Goal: Browse casually

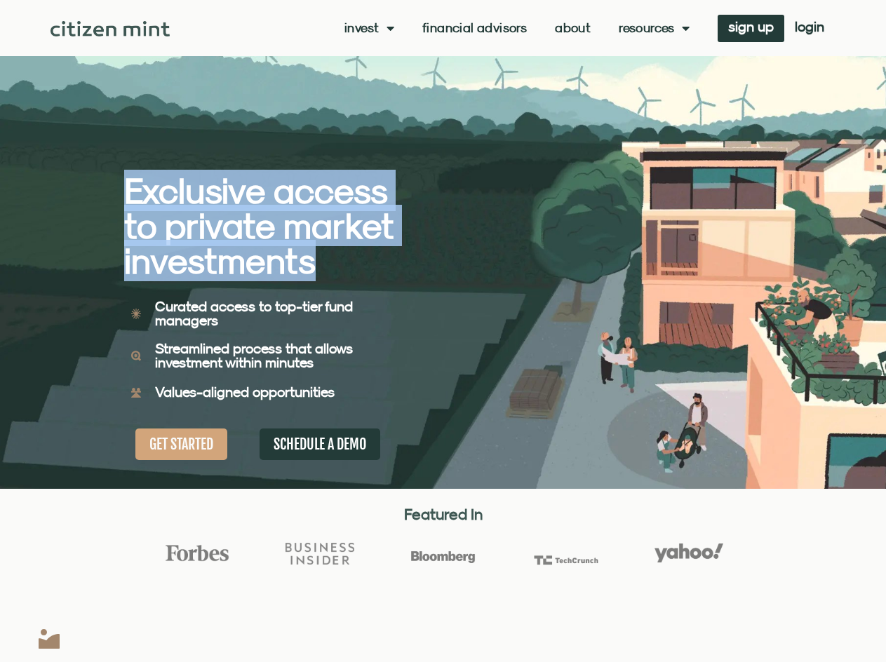
drag, startPoint x: 335, startPoint y: 267, endPoint x: 127, endPoint y: 194, distance: 220.1
click at [127, 194] on h2 "Exclusive access to private market investments" at bounding box center [259, 225] width 270 height 105
copy h2 "Exclusive access to private market investments"
